Goal: Information Seeking & Learning: Learn about a topic

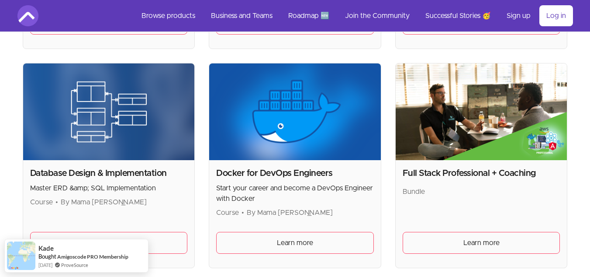
scroll to position [350, 0]
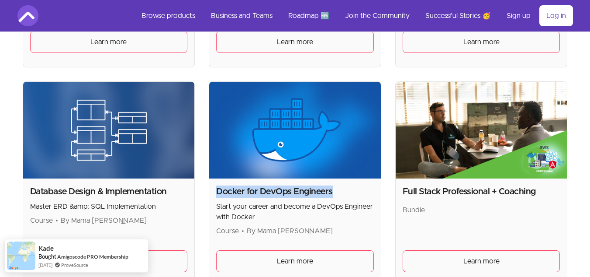
drag, startPoint x: 219, startPoint y: 189, endPoint x: 353, endPoint y: 192, distance: 134.2
click at [353, 192] on h2 "Docker for DevOps Engineers" at bounding box center [295, 191] width 158 height 12
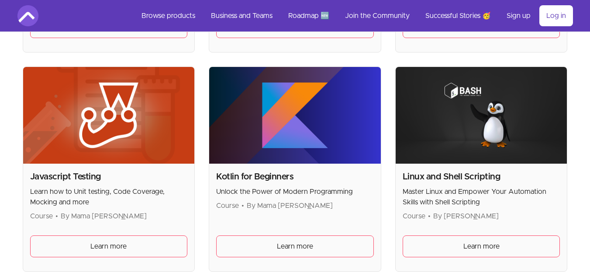
scroll to position [1267, 0]
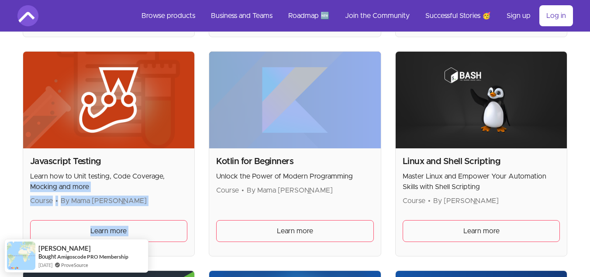
drag, startPoint x: 205, startPoint y: 49, endPoint x: 186, endPoint y: 178, distance: 130.8
click at [186, 180] on div "Advanced Databases Master Advanced Concepts Course • By Mama Samba Braima Nelso…" at bounding box center [295, 147] width 545 height 2387
click at [217, 45] on div "Advanced Databases Master Advanced Concepts Course • By Mama Samba Braima Nelso…" at bounding box center [295, 147] width 545 height 2387
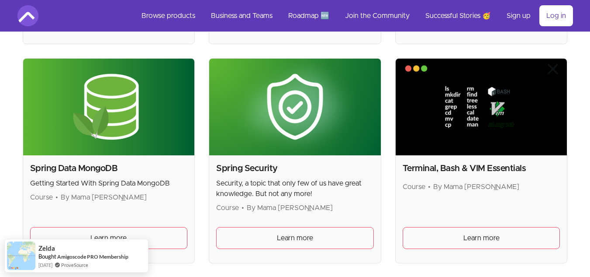
scroll to position [2360, 0]
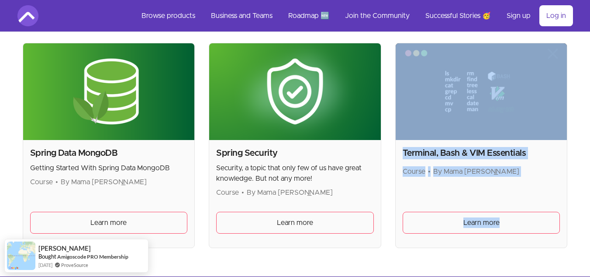
drag, startPoint x: 395, startPoint y: 40, endPoint x: 551, endPoint y: 236, distance: 250.0
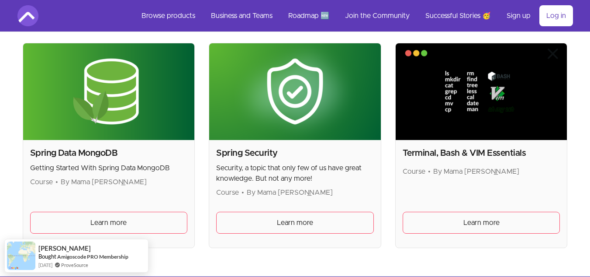
drag, startPoint x: 398, startPoint y: 148, endPoint x: 550, endPoint y: 149, distance: 151.2
click at [550, 149] on div "Terminal, Bash & VIM Essentials Course • By Mama Samba Braima Nelson Learn more" at bounding box center [482, 193] width 172 height 107
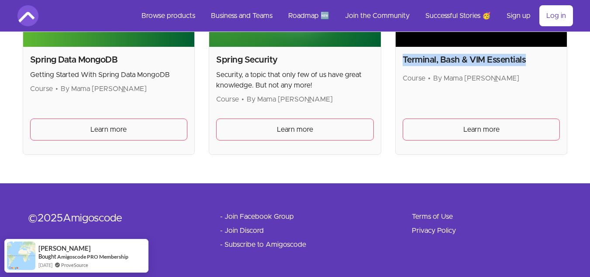
scroll to position [2453, 0]
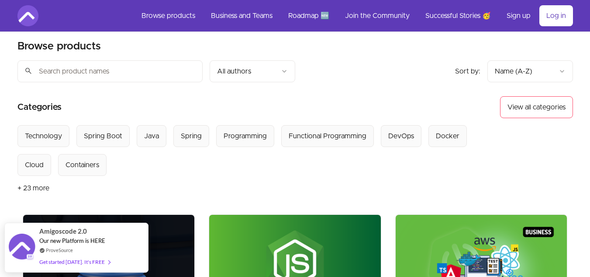
scroll to position [0, 0]
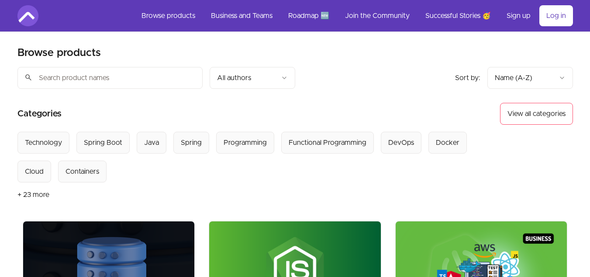
click at [31, 197] on button "+ 23 more" at bounding box center [33, 194] width 32 height 24
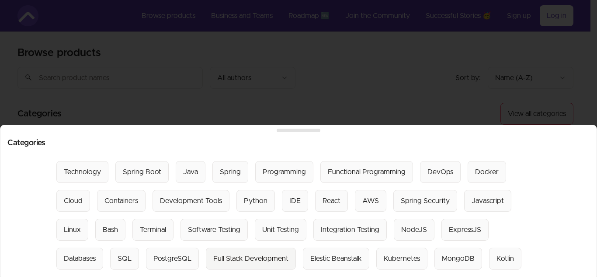
click at [237, 253] on div "Full Stack Development" at bounding box center [250, 258] width 75 height 10
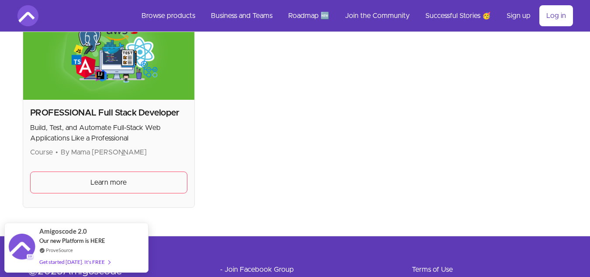
scroll to position [218, 0]
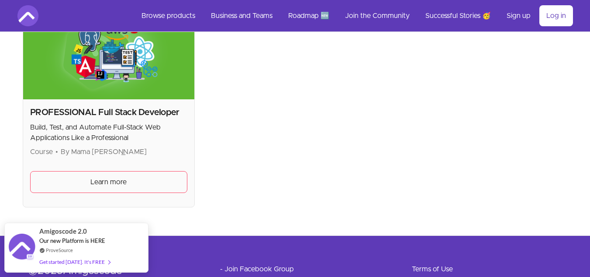
click at [103, 83] on img at bounding box center [109, 51] width 172 height 97
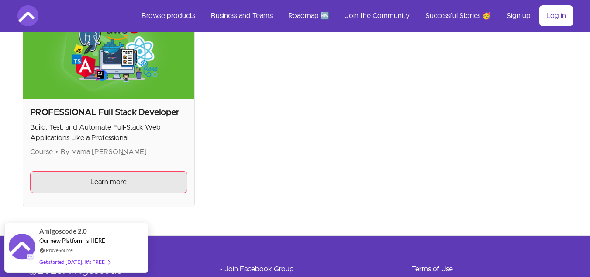
click at [138, 180] on link "Learn more" at bounding box center [109, 182] width 158 height 22
